Goal: Navigation & Orientation: Find specific page/section

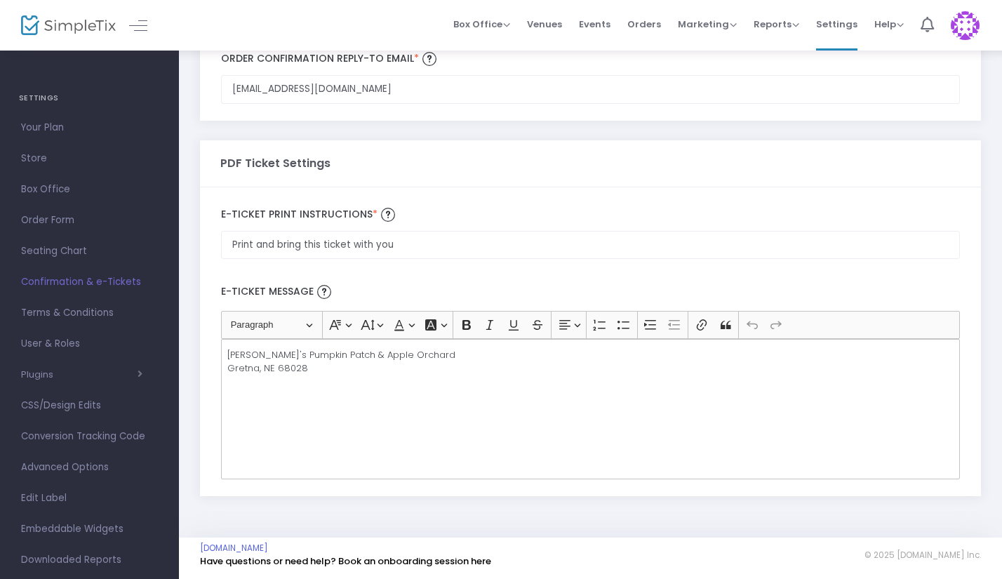
scroll to position [276, 0]
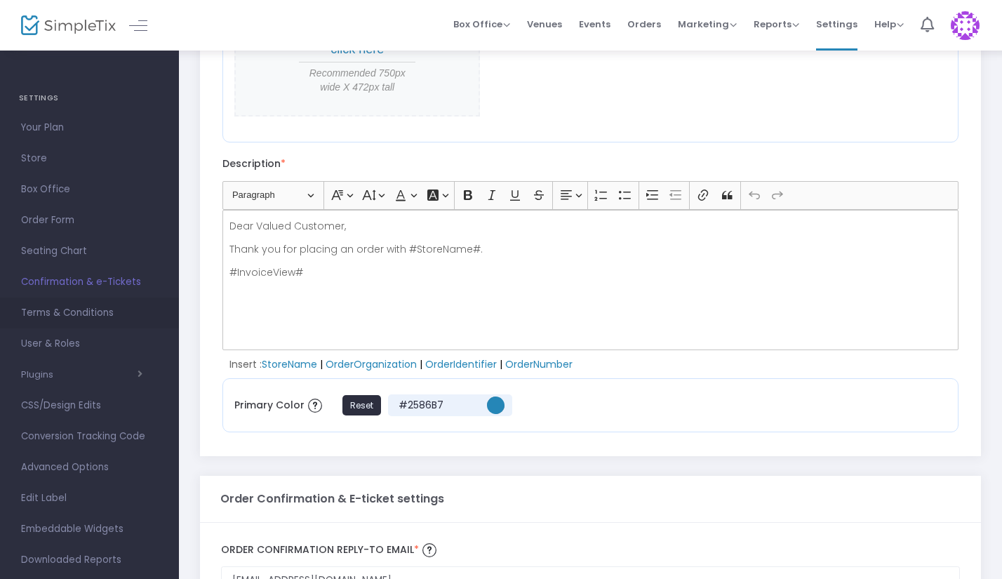
click at [70, 317] on span "Terms & Conditions" at bounding box center [89, 313] width 137 height 18
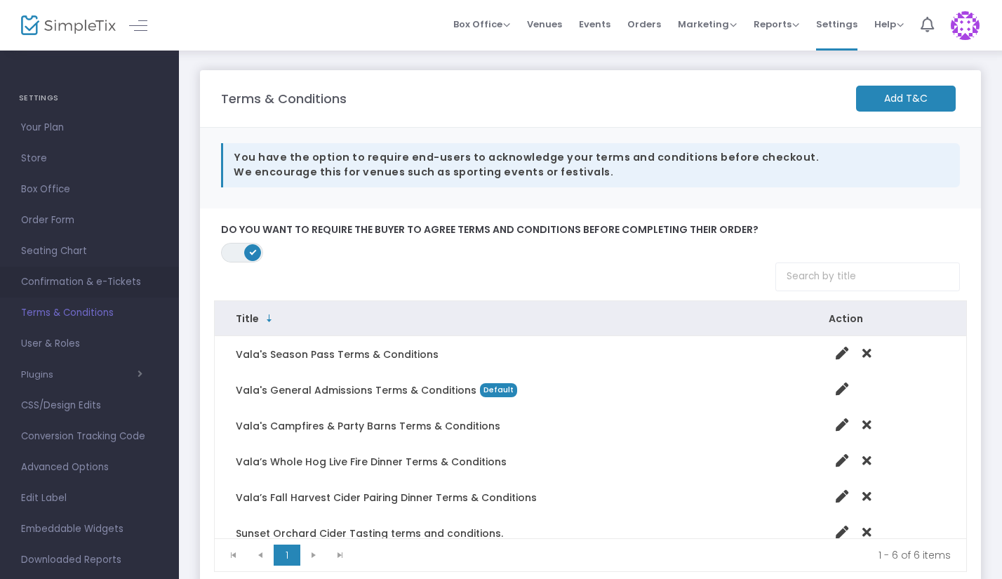
click at [77, 281] on span "Confirmation & e-Tickets" at bounding box center [89, 282] width 137 height 18
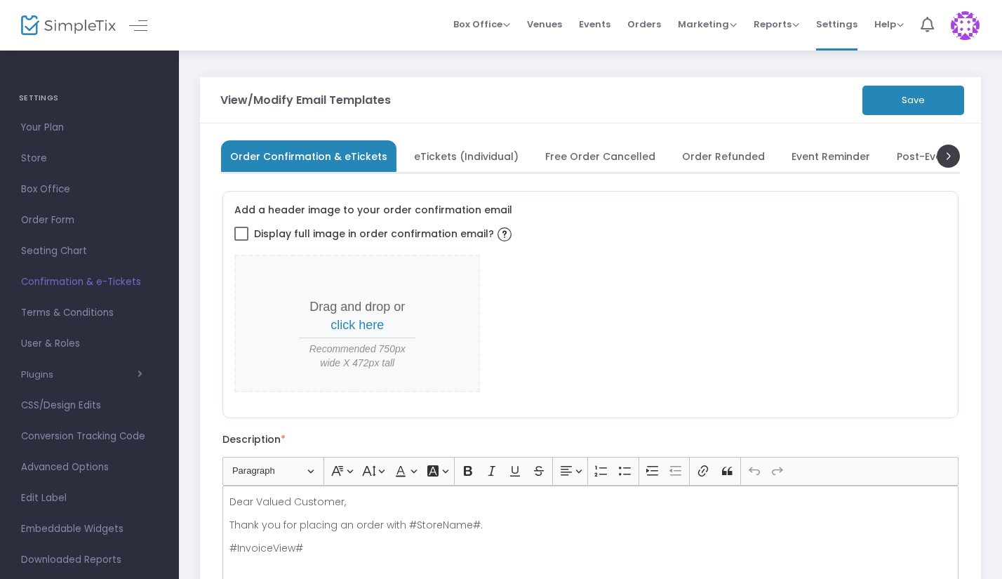
click at [480, 152] on span "eTickets (Individual)" at bounding box center [466, 156] width 105 height 8
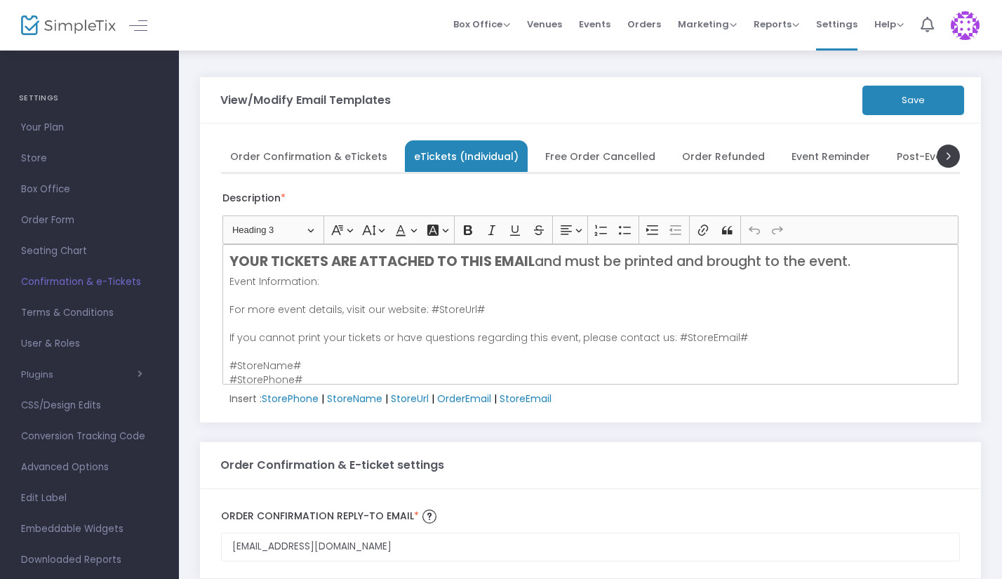
scroll to position [76, 0]
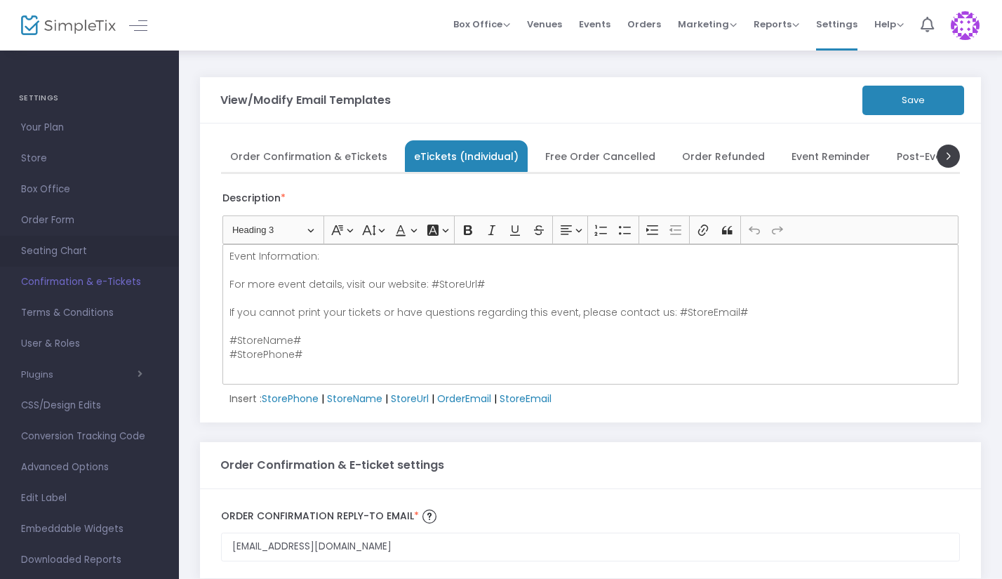
click at [51, 251] on span "Seating Chart" at bounding box center [89, 251] width 137 height 18
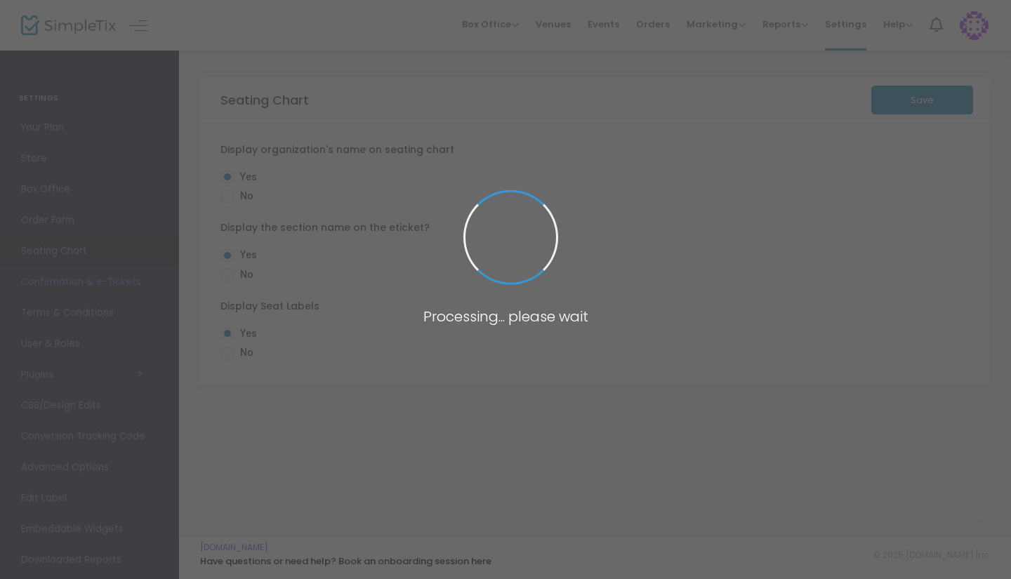
radio input "false"
radio input "true"
radio input "false"
radio input "true"
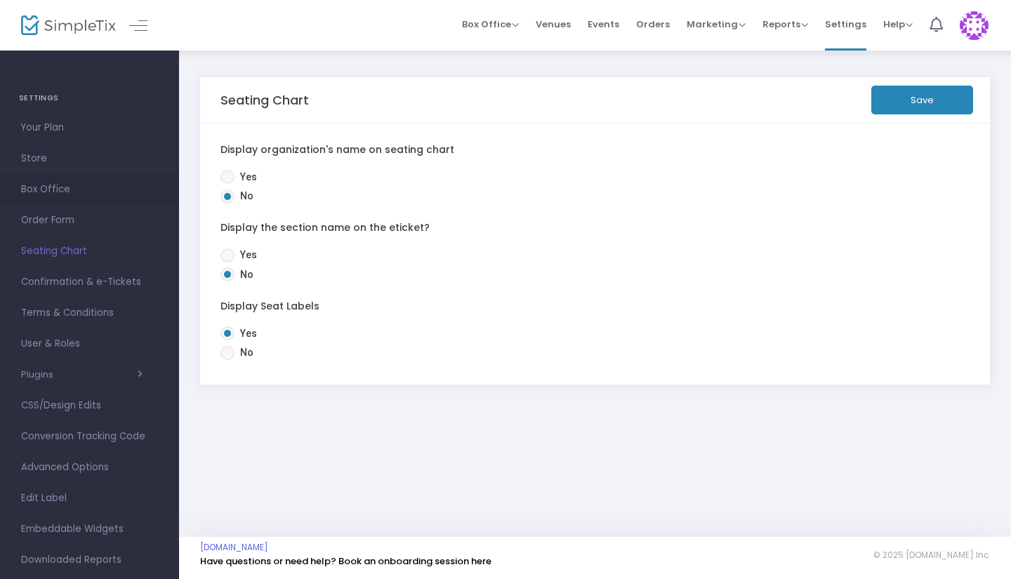
click at [55, 187] on span "Box Office" at bounding box center [89, 189] width 137 height 18
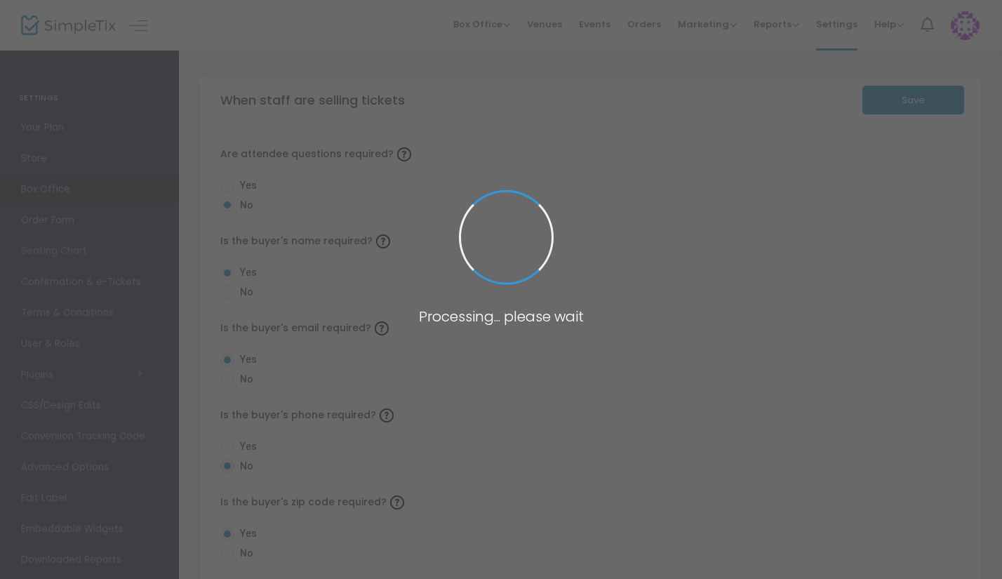
radio input "false"
radio input "true"
radio input "false"
radio input "true"
radio input "false"
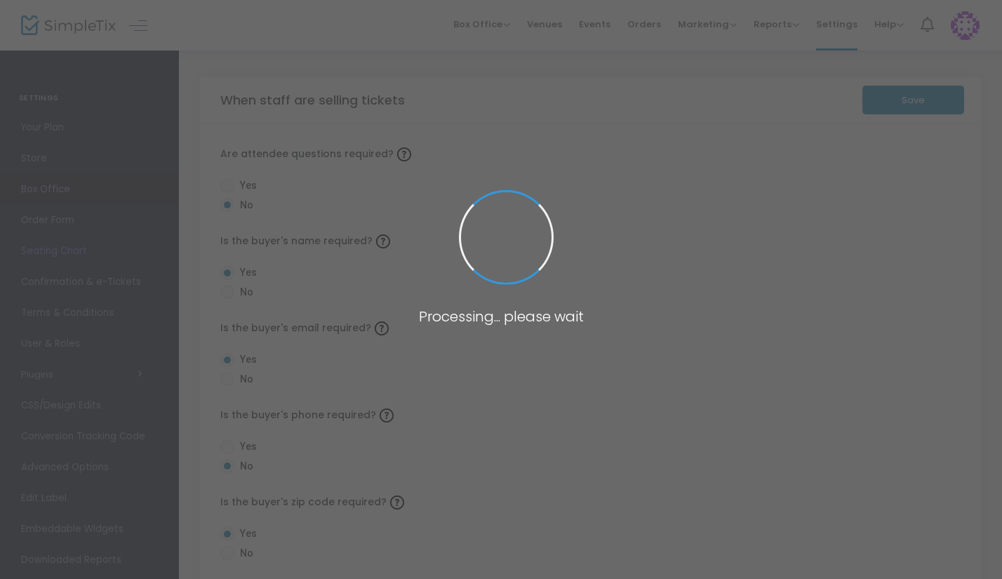
radio input "true"
checkbox input "true"
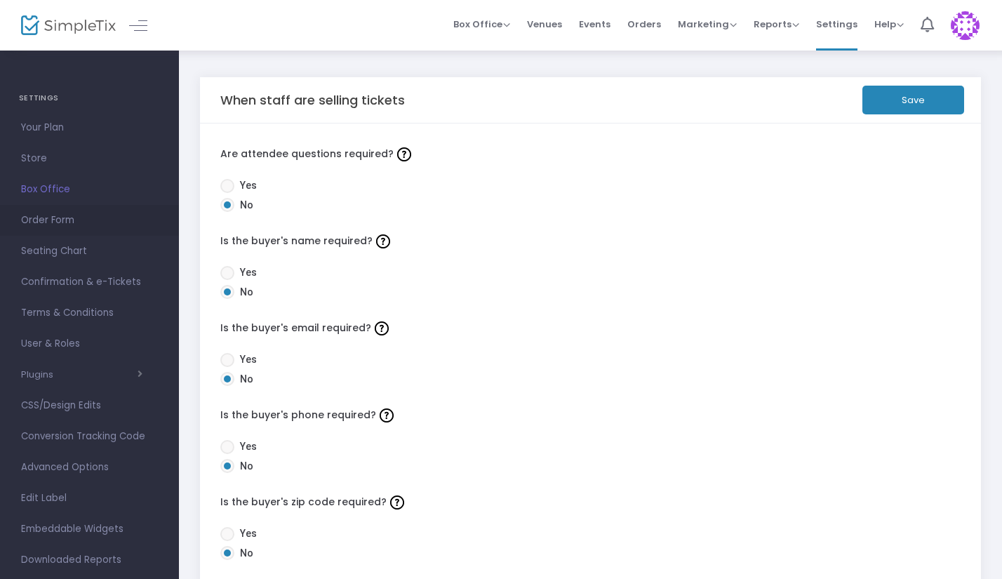
click at [55, 223] on span "Order Form" at bounding box center [89, 220] width 137 height 18
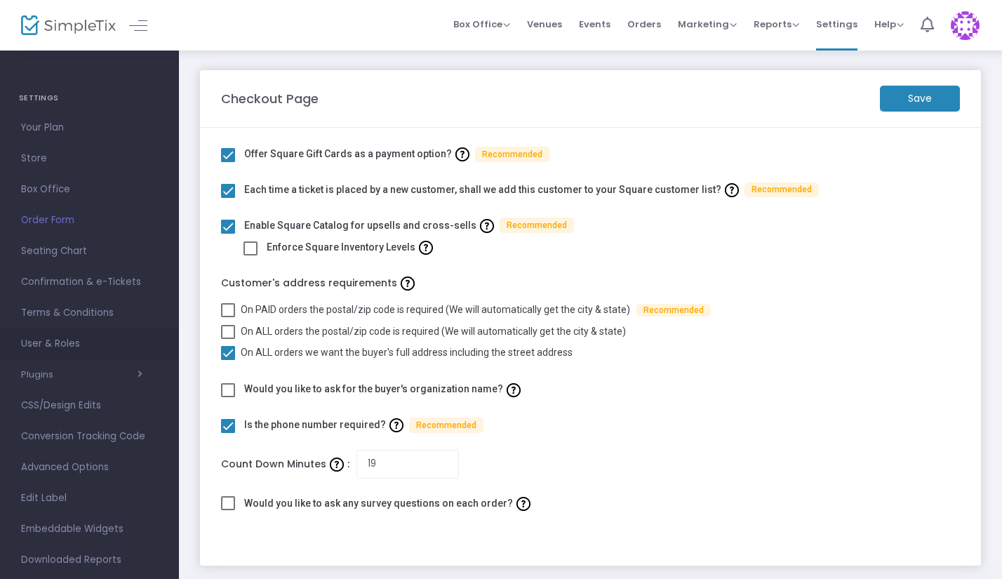
click at [74, 347] on span "User & Roles" at bounding box center [89, 344] width 137 height 18
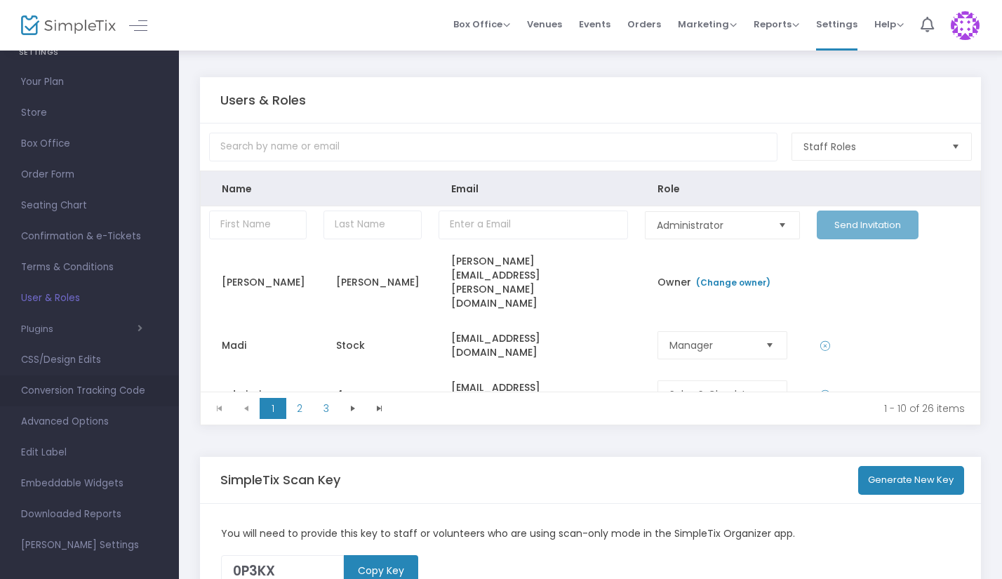
scroll to position [58, 0]
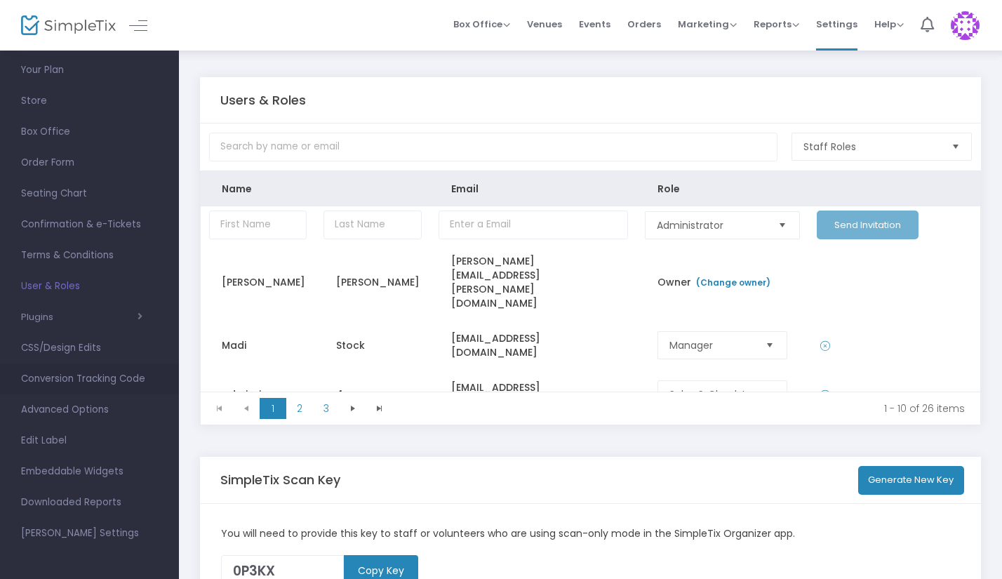
click at [91, 380] on span "Conversion Tracking Code" at bounding box center [89, 379] width 137 height 18
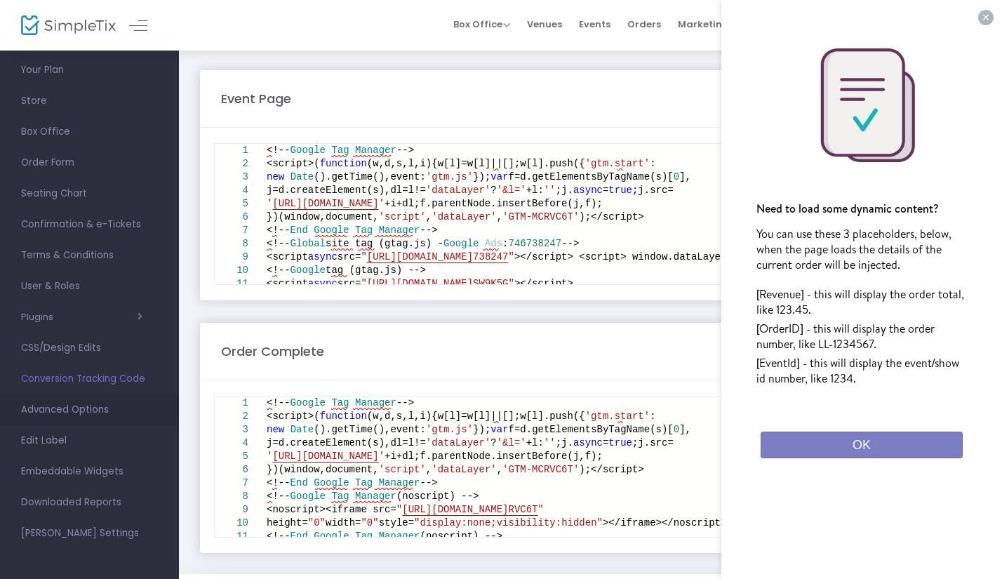
click at [53, 415] on span "Advanced Options" at bounding box center [89, 410] width 137 height 18
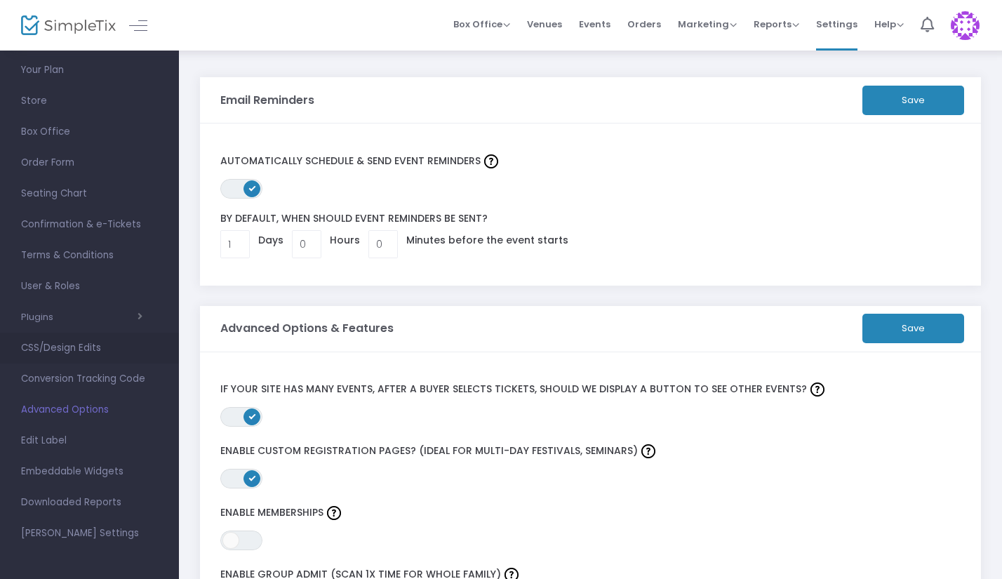
click at [74, 351] on span "CSS/Design Edits" at bounding box center [89, 348] width 137 height 18
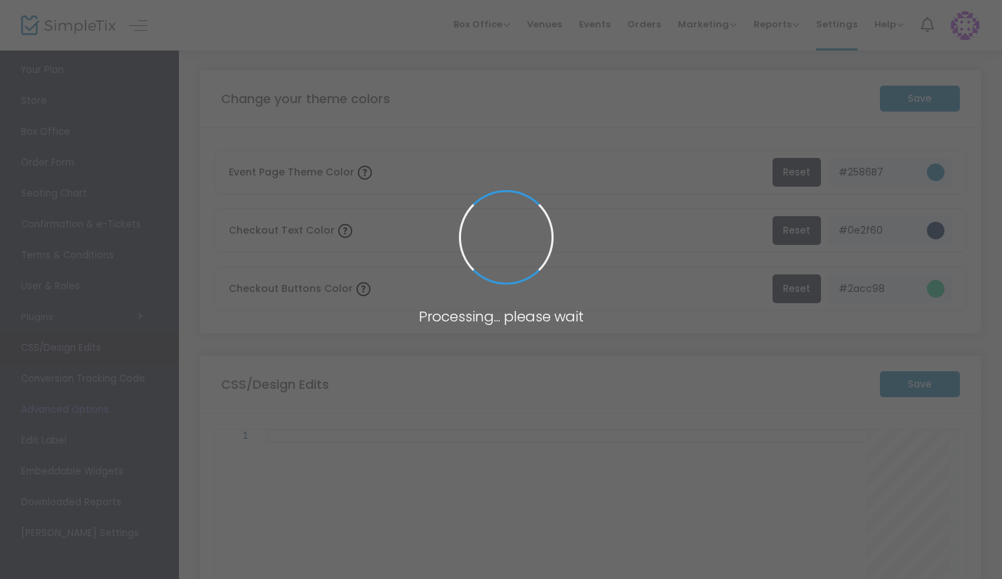
type textarea "/* Put any custom CSS rules here */"
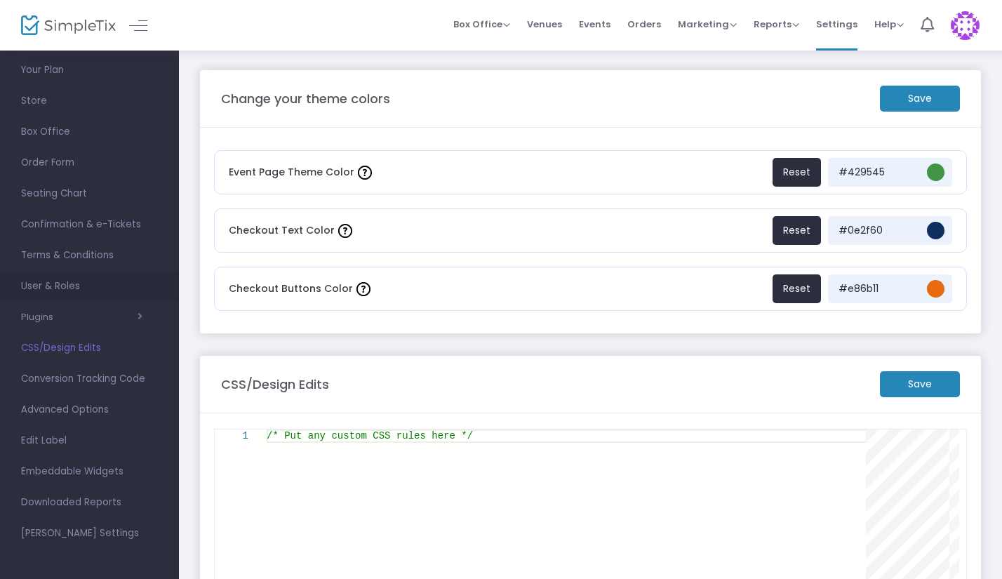
click at [56, 288] on span "User & Roles" at bounding box center [89, 286] width 137 height 18
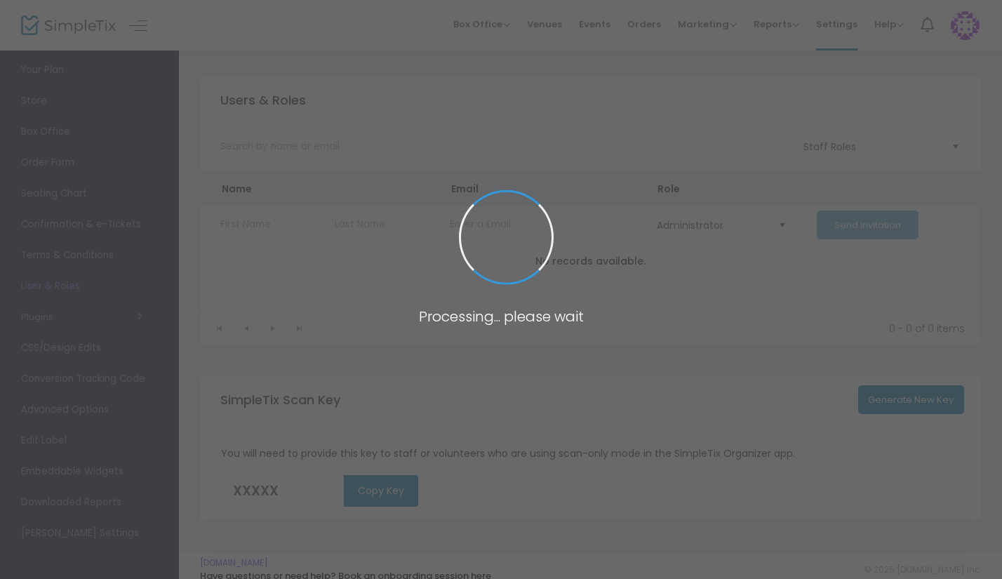
type input "0P3KX"
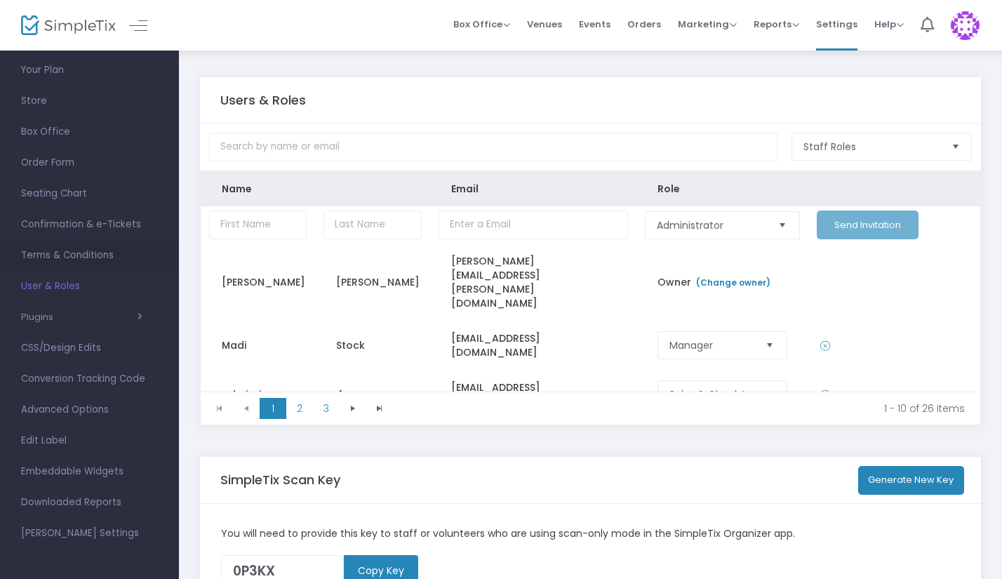
click at [69, 258] on span "Terms & Conditions" at bounding box center [89, 255] width 137 height 18
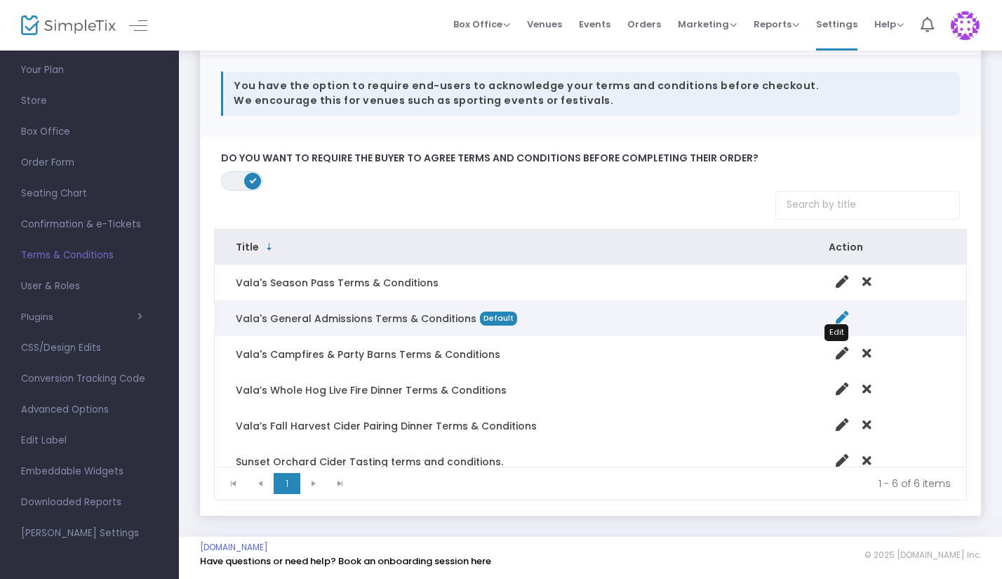
click at [836, 317] on icon "Data table" at bounding box center [842, 317] width 13 height 13
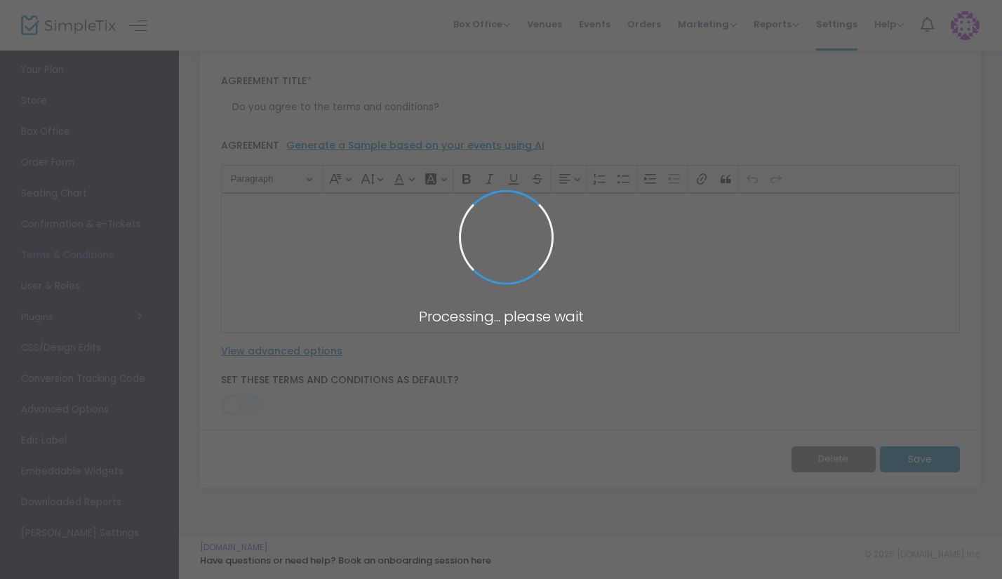
scroll to position [72, 0]
type input "Vala's General Admissions Terms & Conditions"
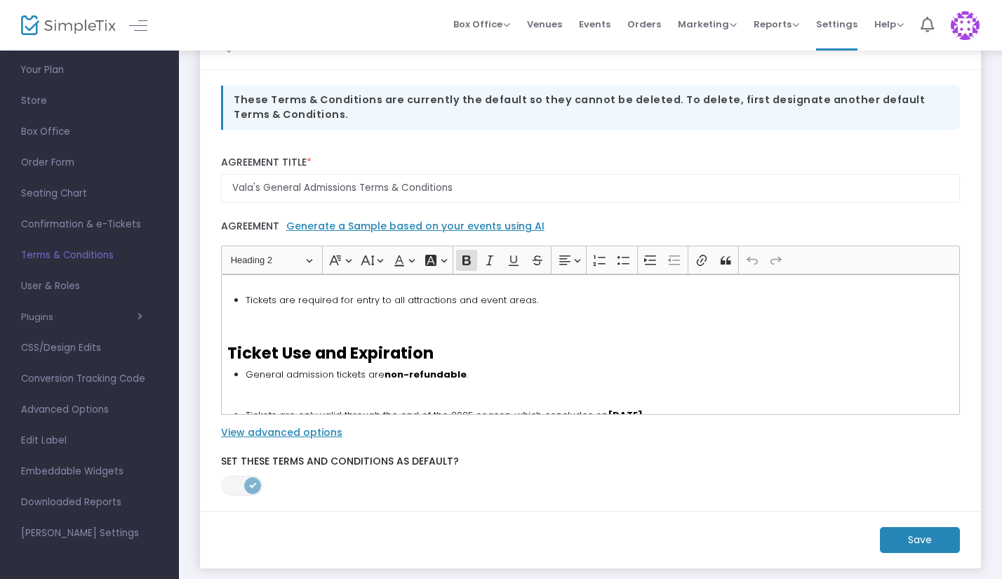
scroll to position [0, 0]
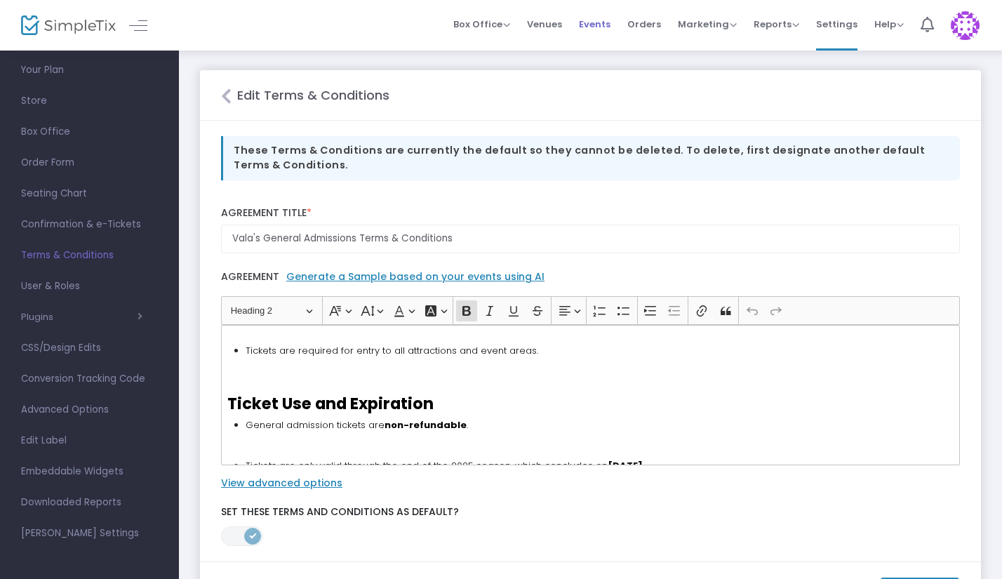
click at [597, 28] on span "Events" at bounding box center [595, 24] width 32 height 36
